Goal: Information Seeking & Learning: Learn about a topic

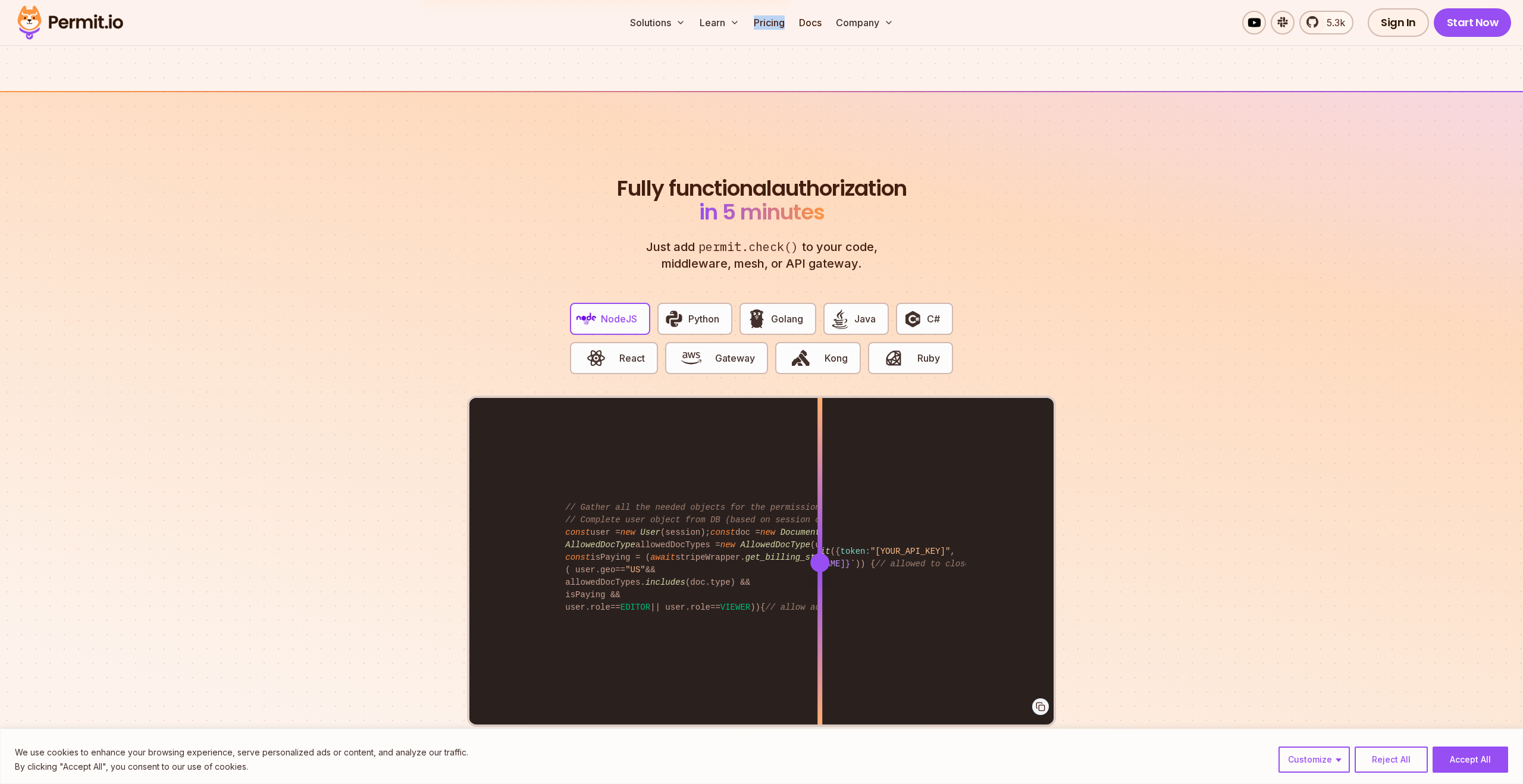
scroll to position [2159, 0]
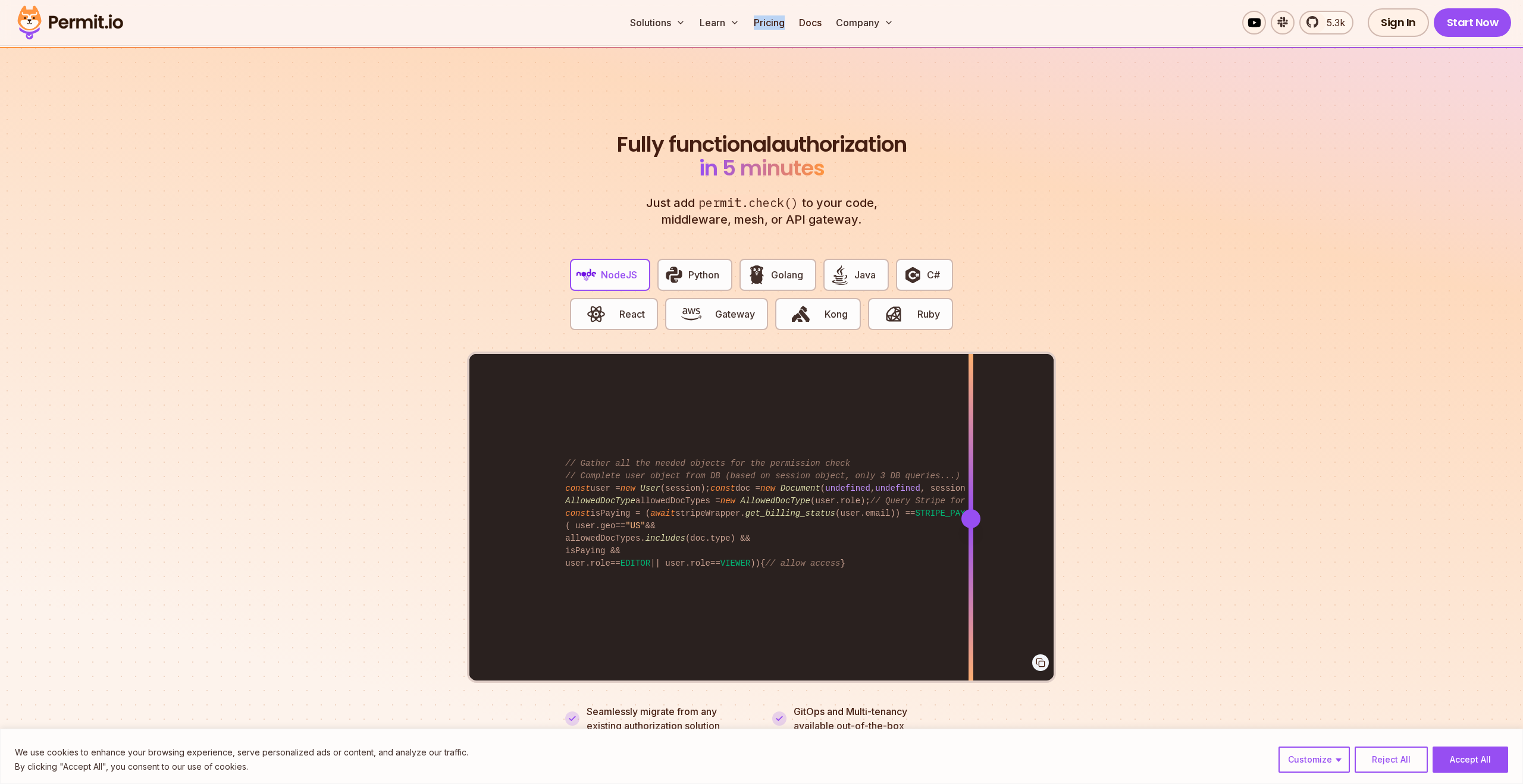
drag, startPoint x: 820, startPoint y: 507, endPoint x: 977, endPoint y: 586, distance: 175.8
click at [973, 586] on div at bounding box center [971, 518] width 5 height 328
click at [682, 264] on img "button" at bounding box center [674, 275] width 20 height 20
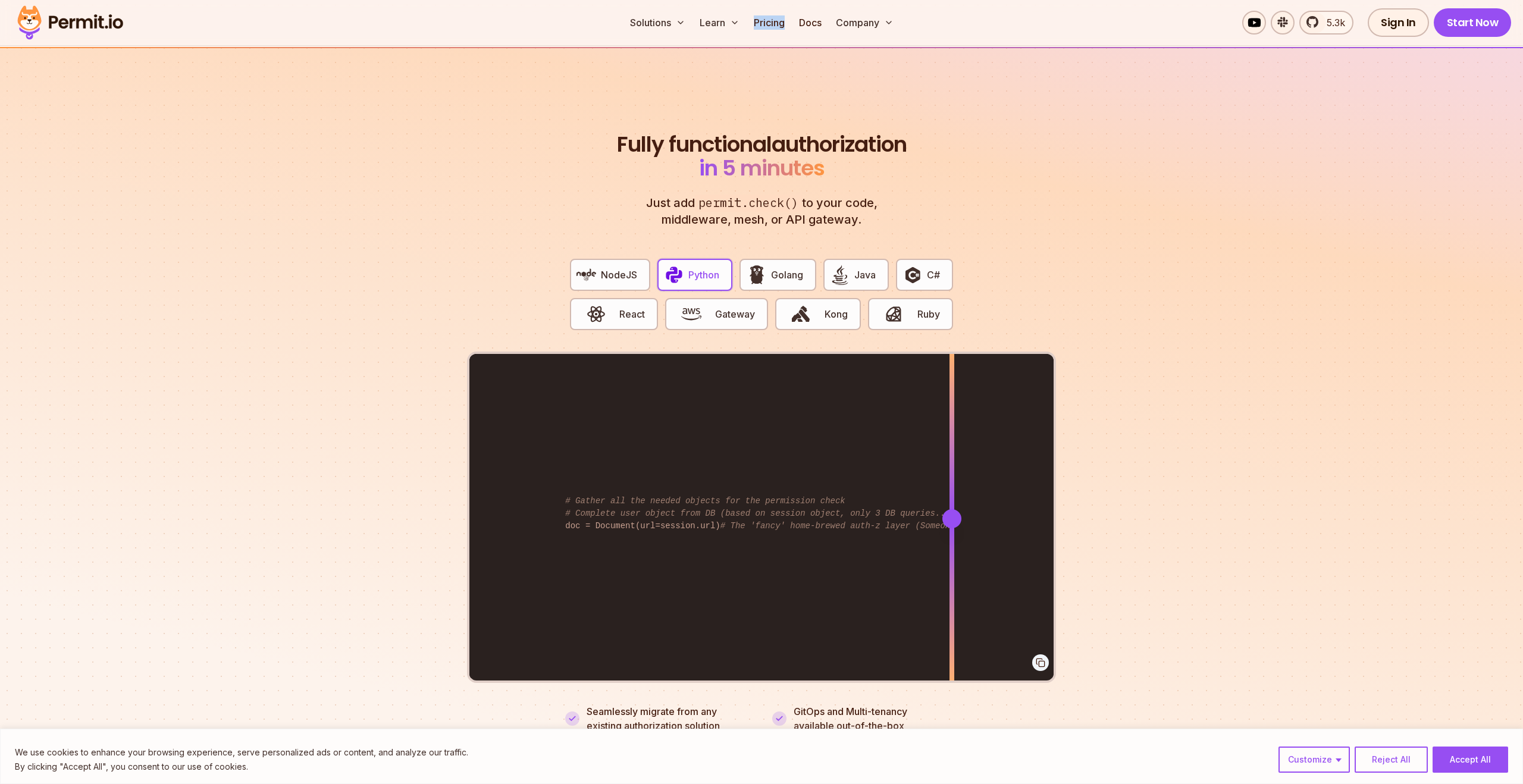
drag, startPoint x: 824, startPoint y: 506, endPoint x: 952, endPoint y: 566, distance: 141.4
click at [952, 566] on div at bounding box center [952, 518] width 5 height 328
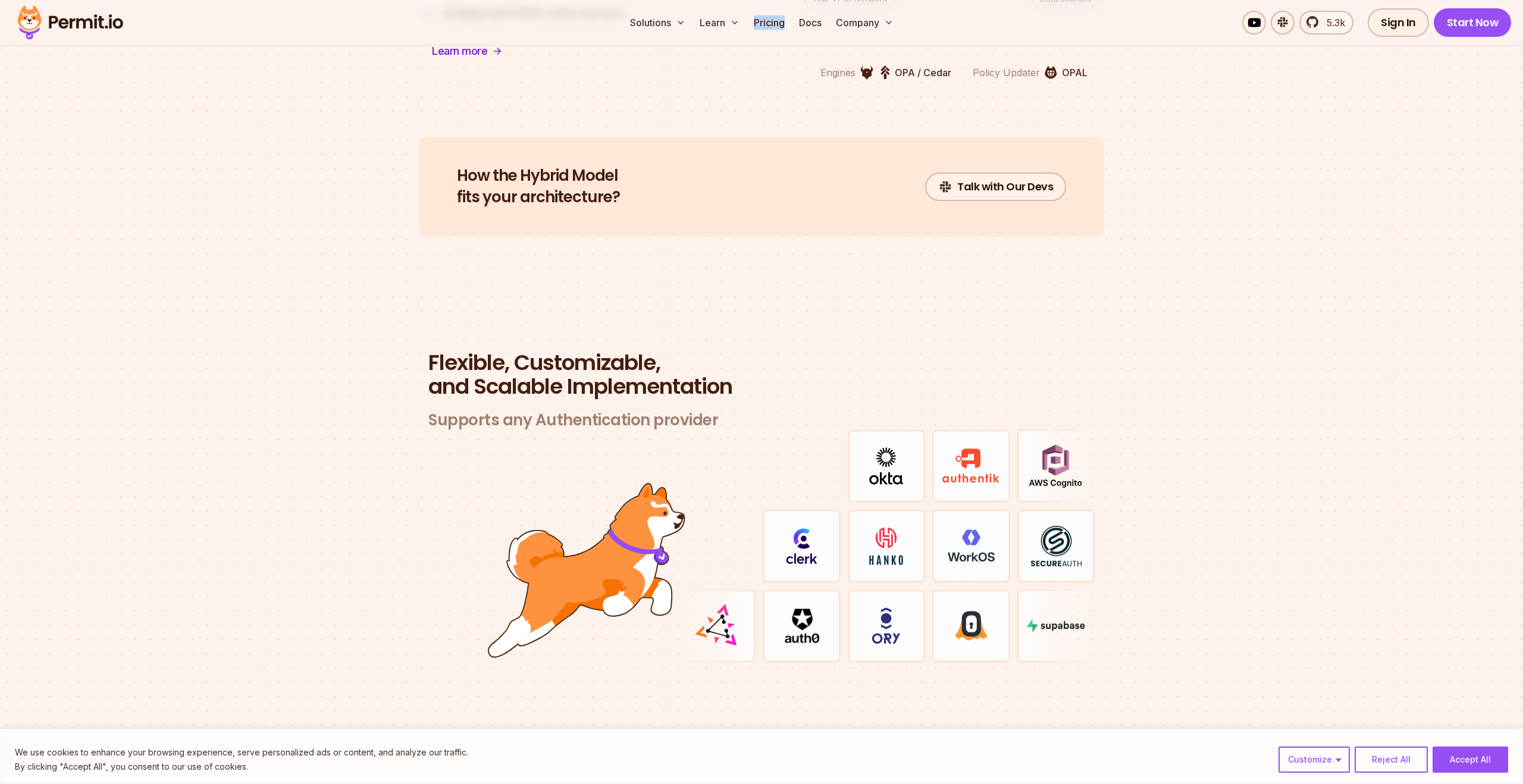
scroll to position [3256, 0]
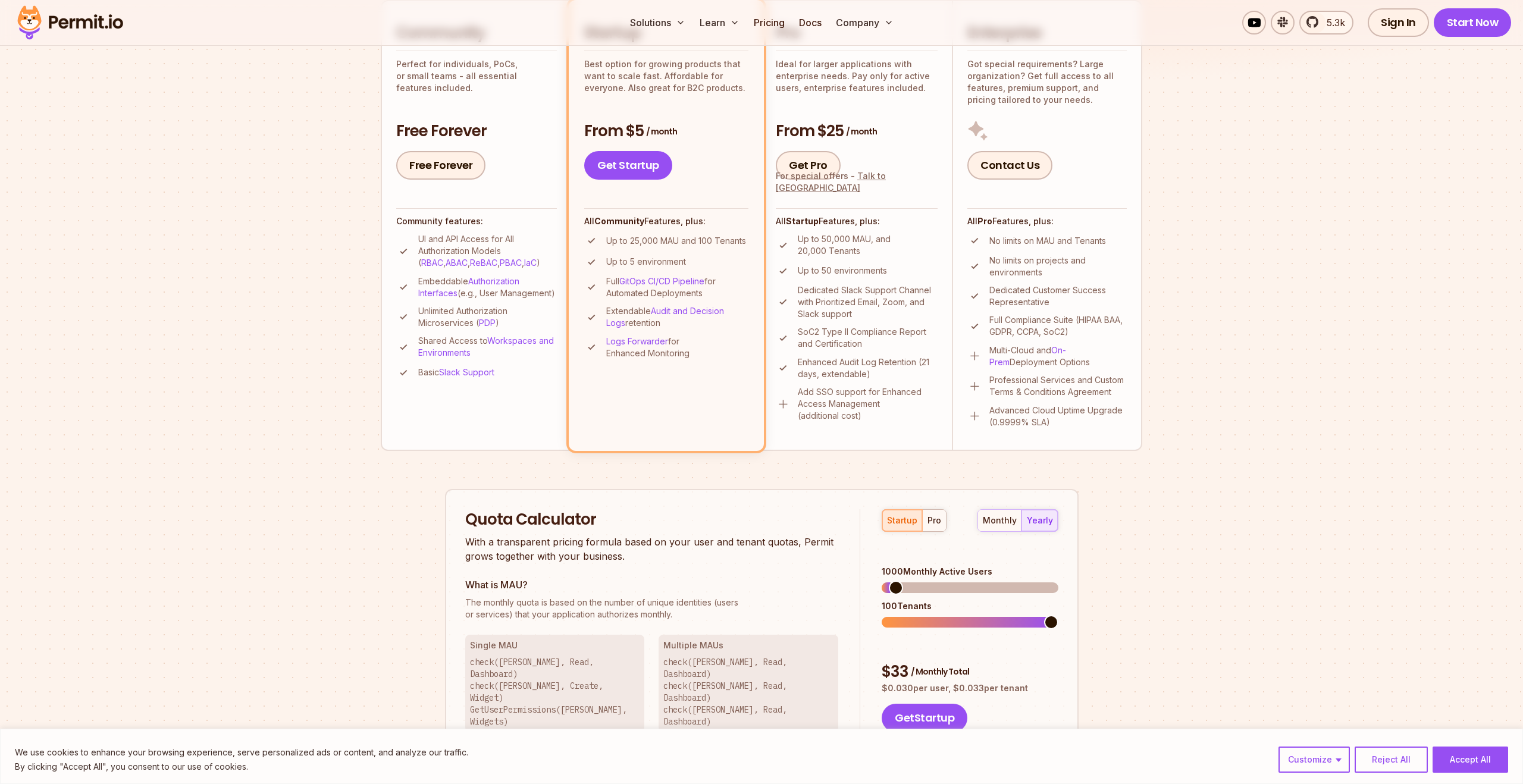
scroll to position [497, 0]
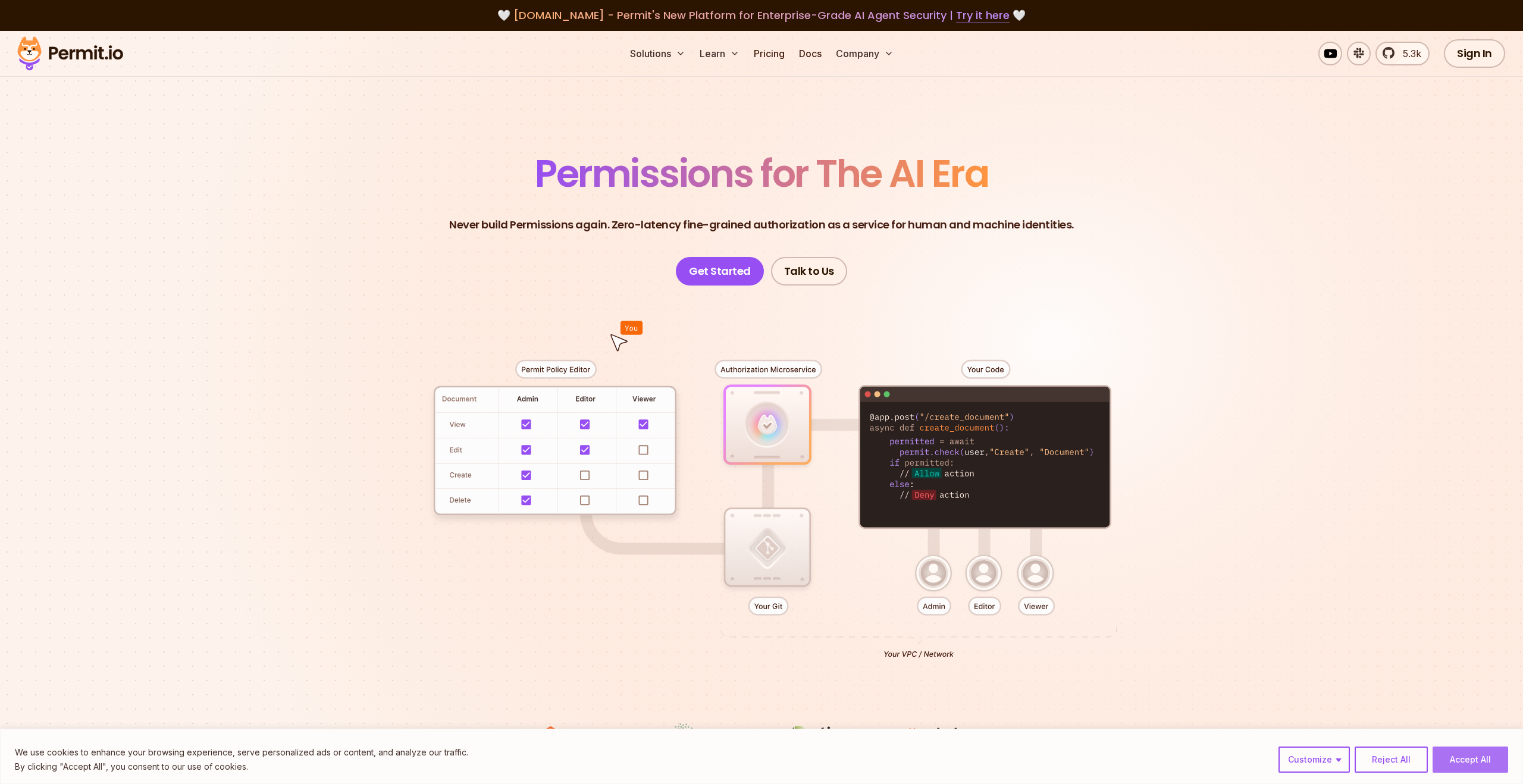
click at [1462, 761] on button "Accept All" at bounding box center [1470, 759] width 76 height 26
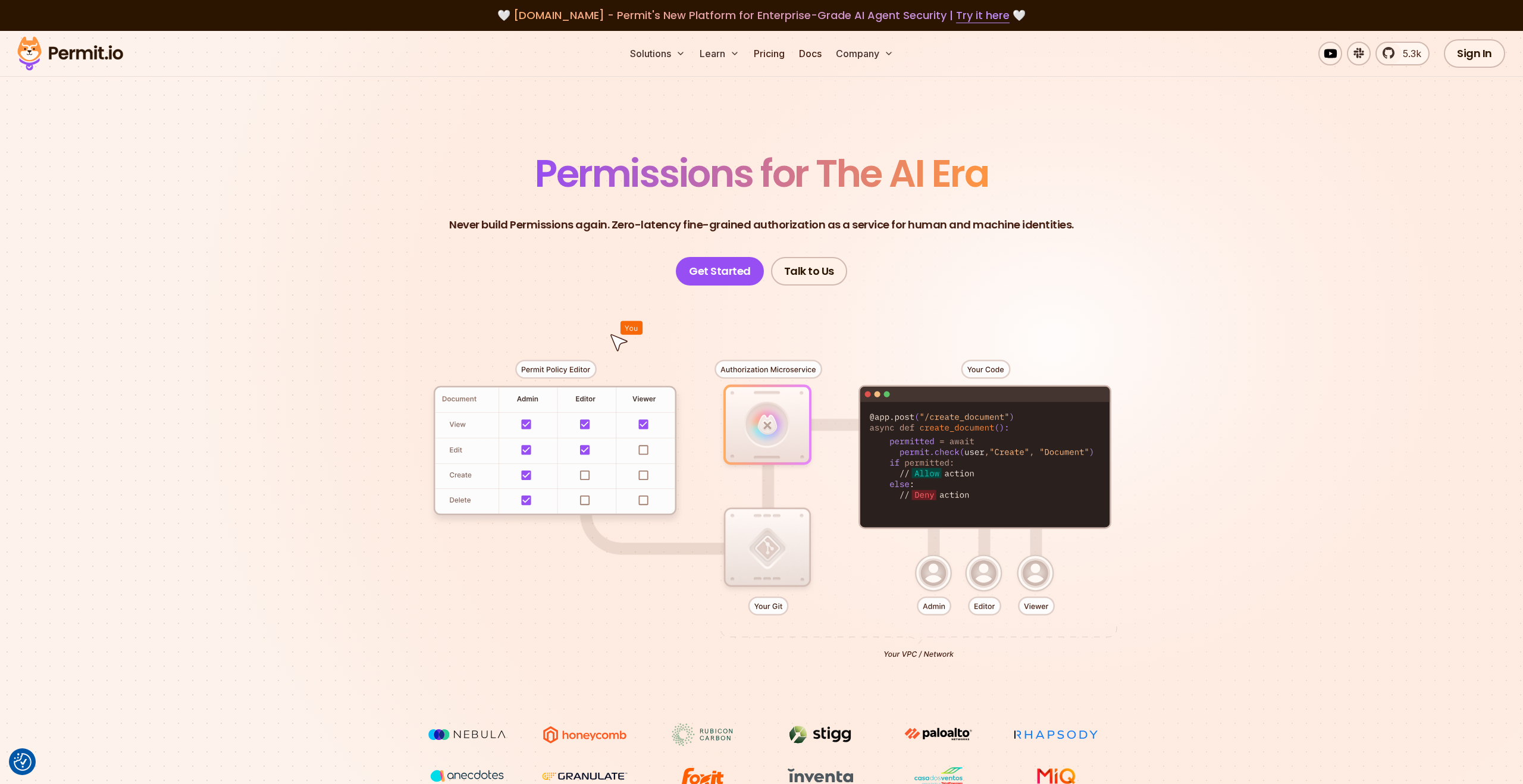
scroll to position [162, 0]
